Goal: Transaction & Acquisition: Purchase product/service

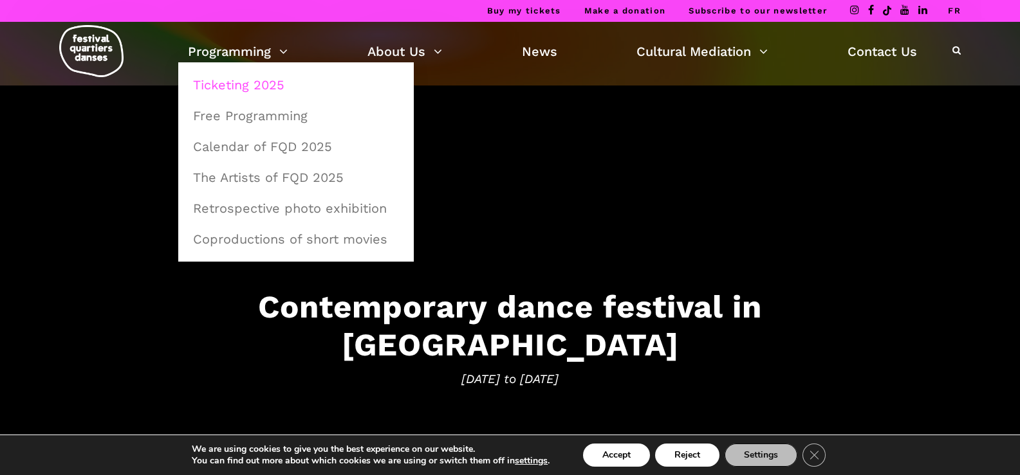
click at [260, 87] on link "Ticketing 2025" at bounding box center [295, 85] width 221 height 30
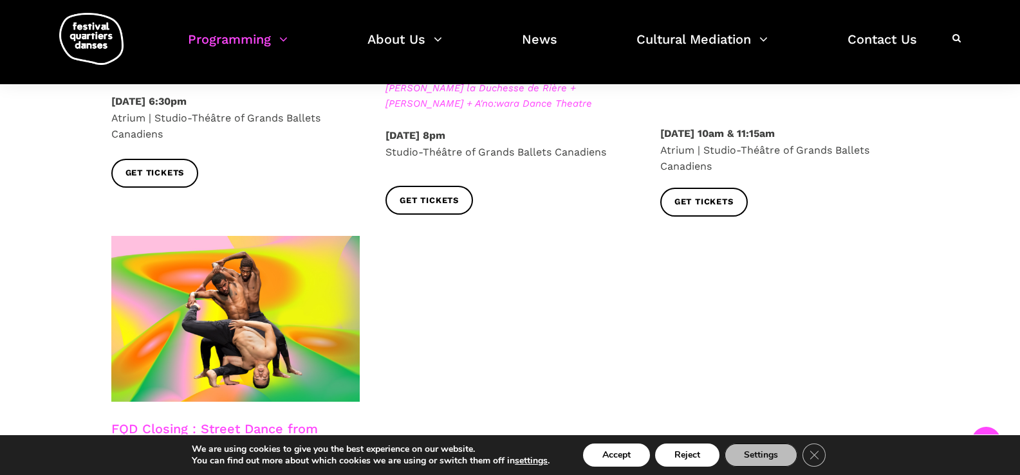
scroll to position [2209, 0]
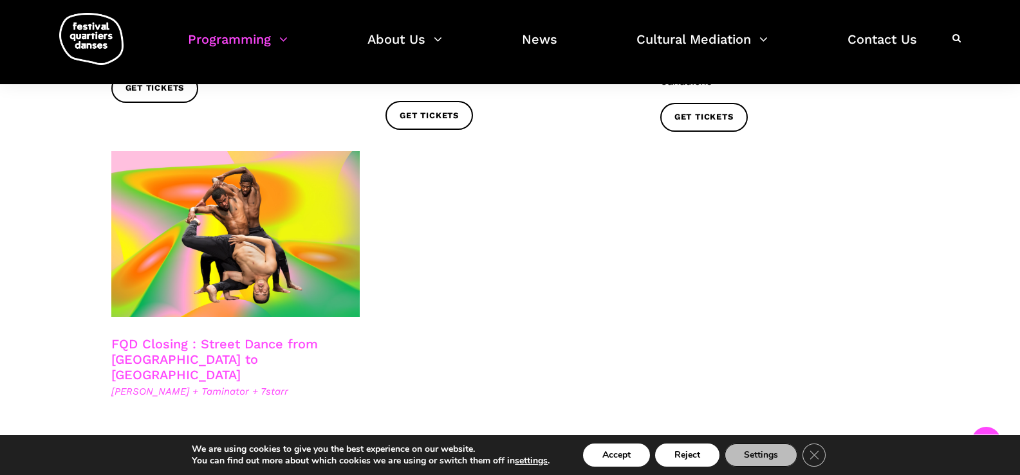
click at [230, 336] on link "FQD Closing : Street Dance from [GEOGRAPHIC_DATA] to [GEOGRAPHIC_DATA]" at bounding box center [214, 359] width 207 height 46
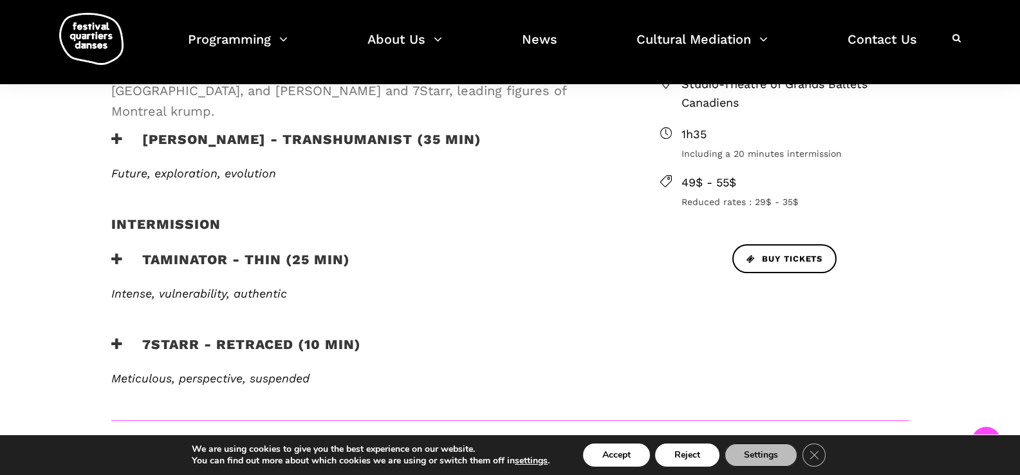
scroll to position [520, 0]
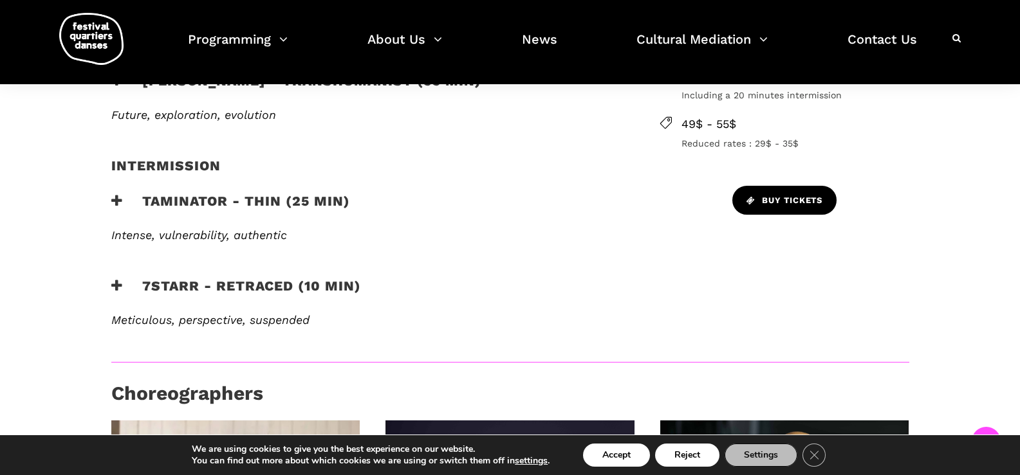
click at [763, 201] on span "Buy tickets" at bounding box center [784, 201] width 76 height 14
